Goal: Navigation & Orientation: Find specific page/section

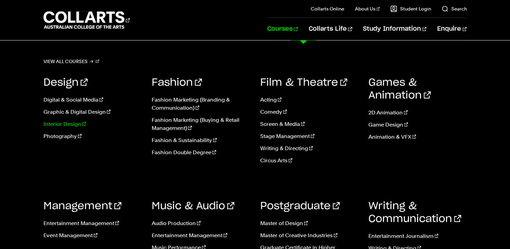
click at [61, 125] on link "Interior Design" at bounding box center [93, 124] width 98 height 8
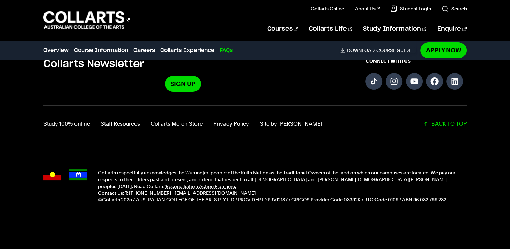
scroll to position [2642, 0]
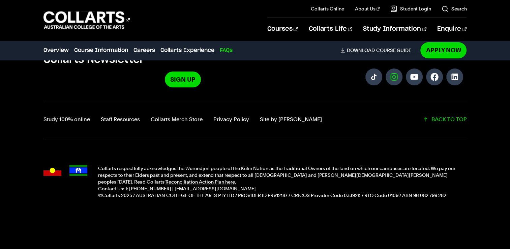
click at [397, 69] on link "Follow us on Instagram" at bounding box center [394, 76] width 17 height 17
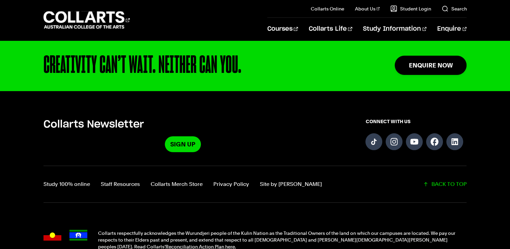
scroll to position [1754, 0]
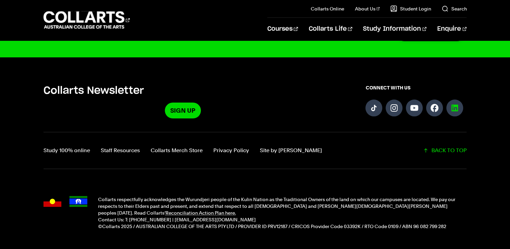
click at [456, 101] on link "Follow us on LinkedIn" at bounding box center [455, 108] width 17 height 17
